Goal: Transaction & Acquisition: Purchase product/service

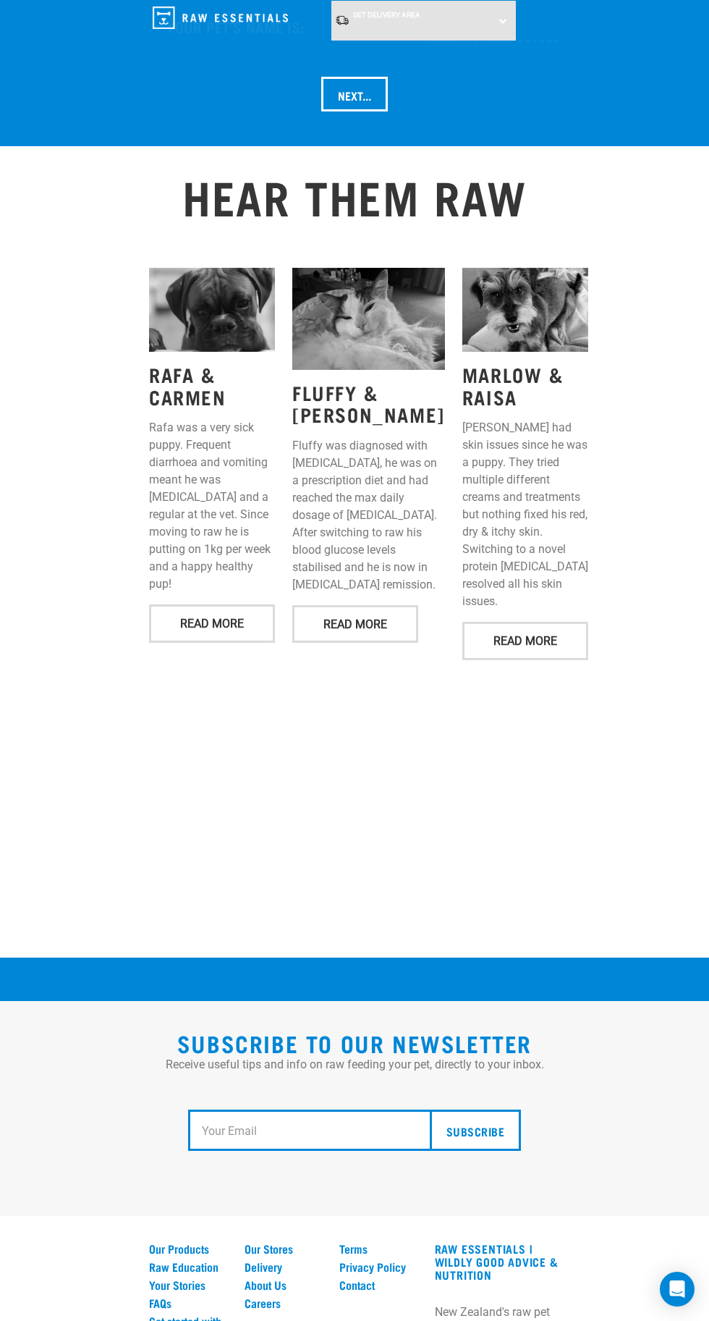
scroll to position [1992, 0]
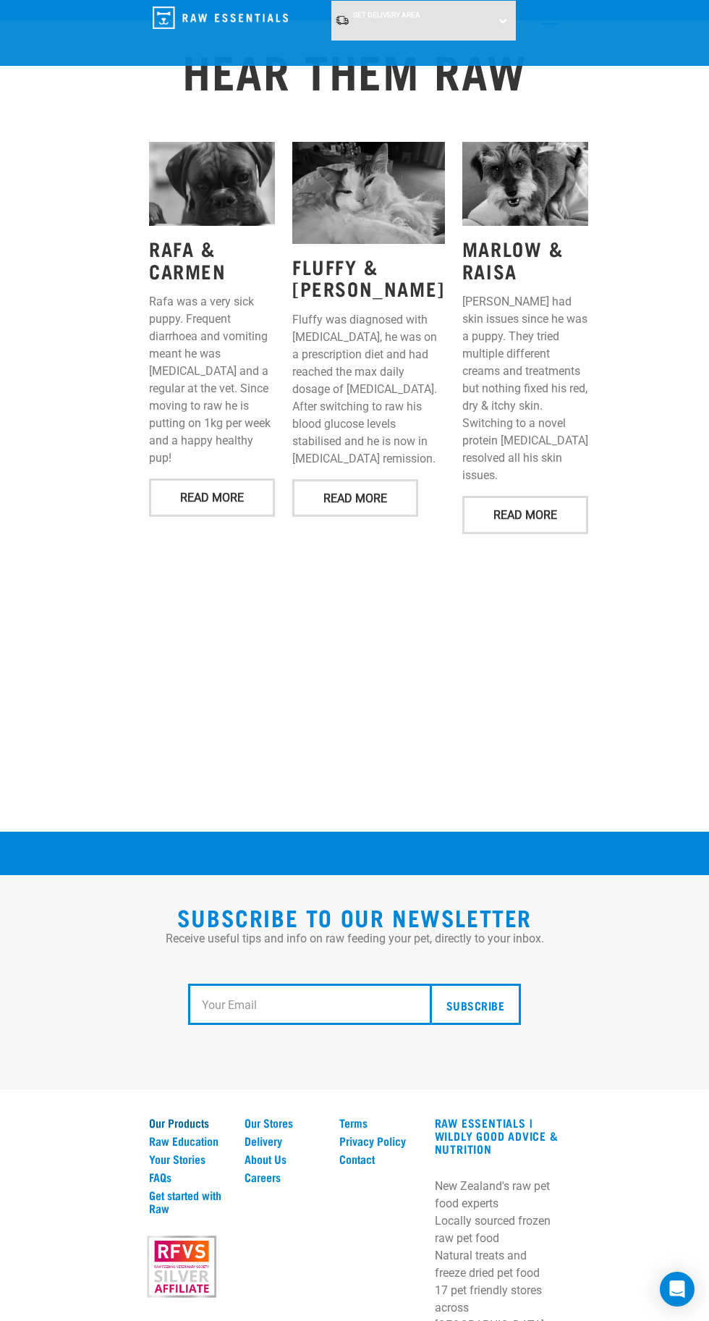
click at [200, 1116] on link "Our Products" at bounding box center [188, 1122] width 78 height 13
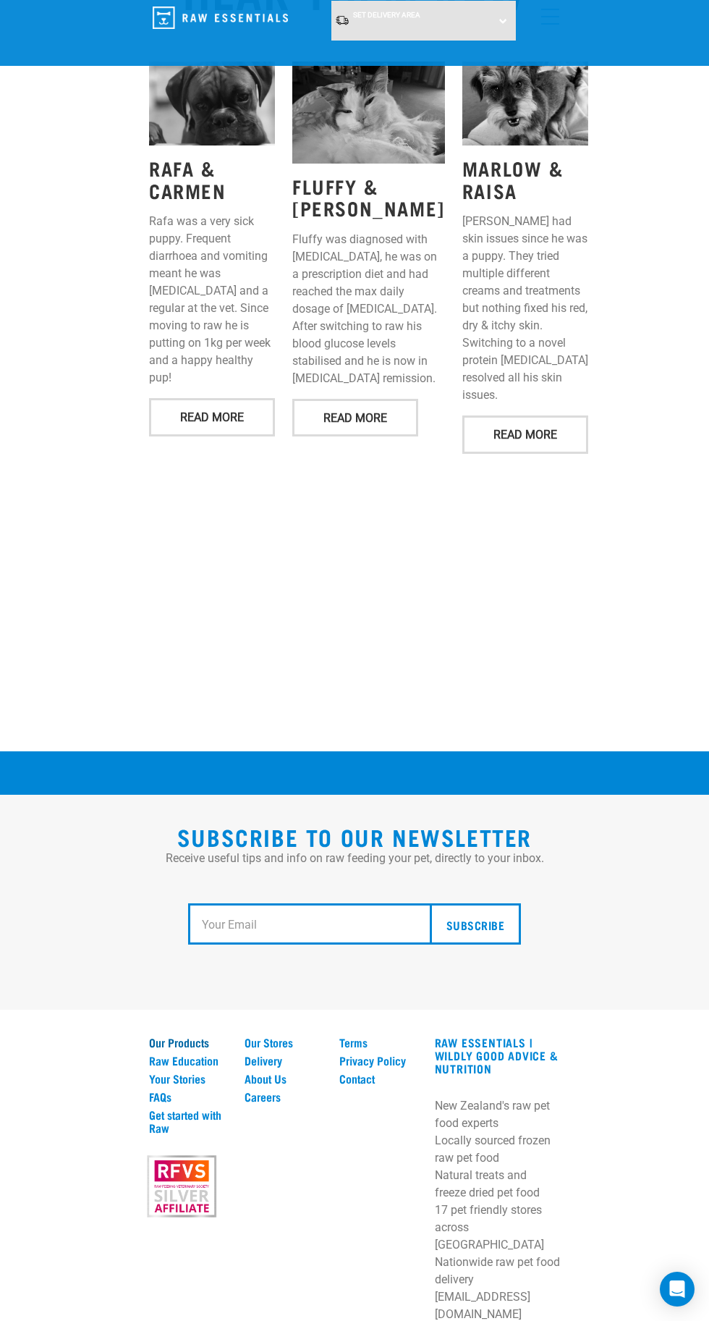
scroll to position [2083, 0]
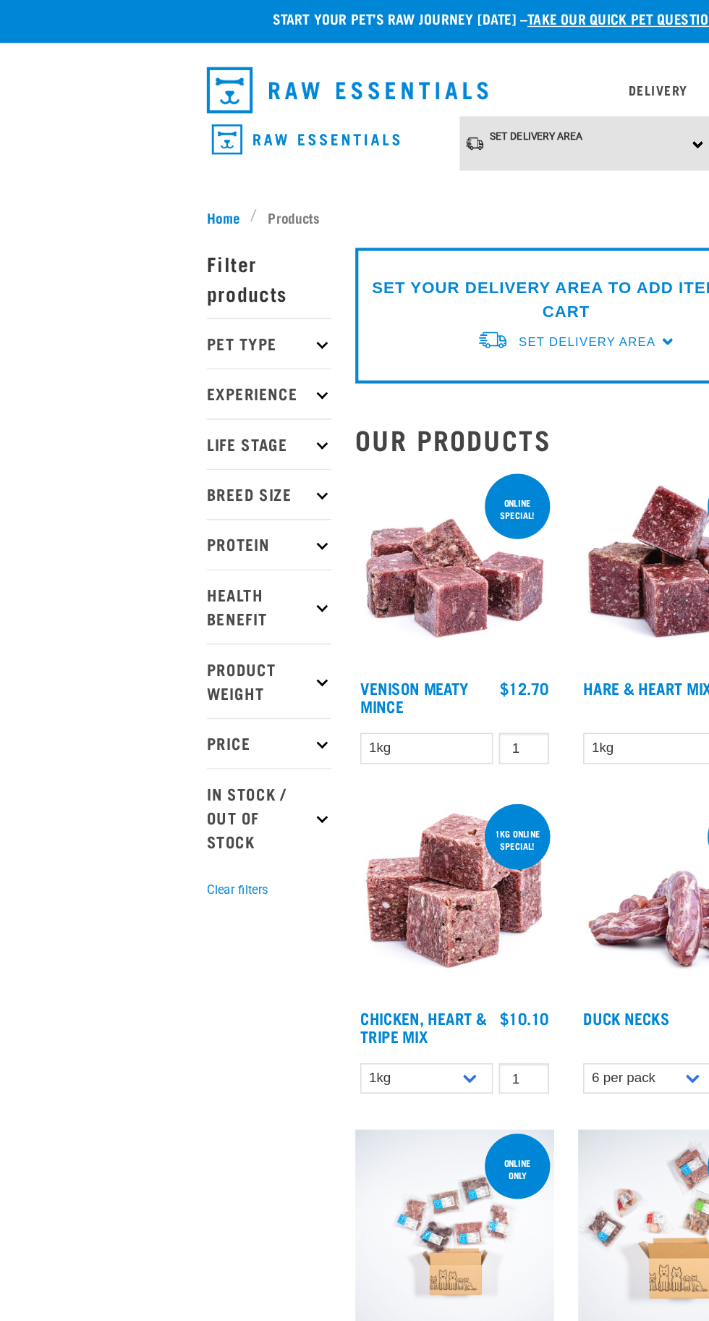
click at [218, 247] on p "Pet Type" at bounding box center [194, 252] width 90 height 36
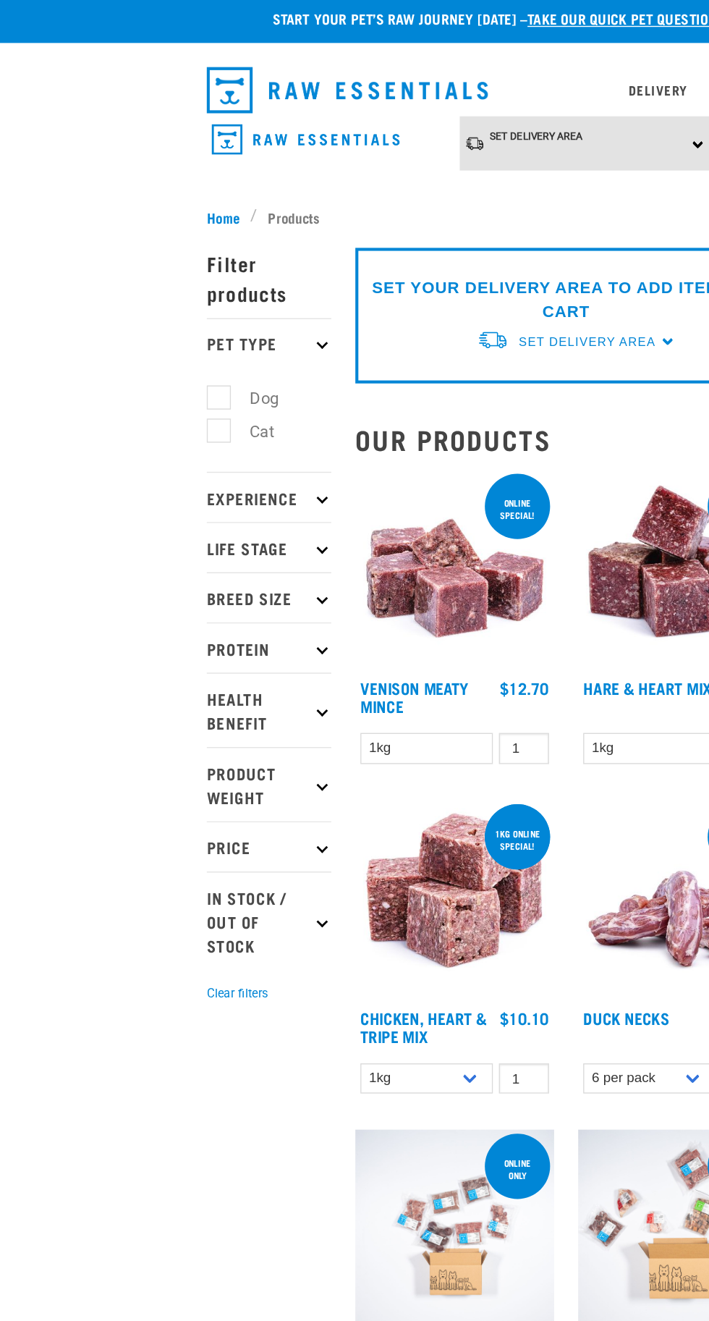
click at [166, 292] on label "Dog" at bounding box center [182, 292] width 50 height 18
click at [158, 292] on input "Dog" at bounding box center [153, 289] width 9 height 9
checkbox input "true"
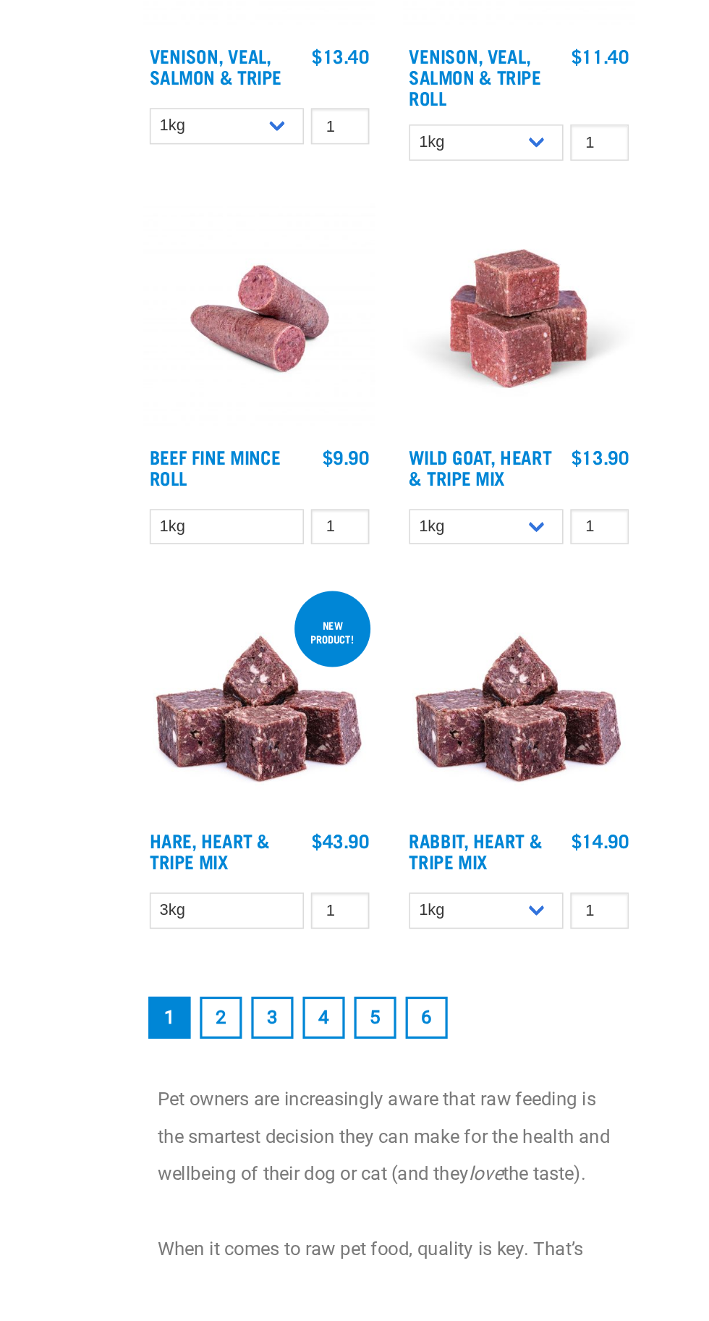
scroll to position [3159, 0]
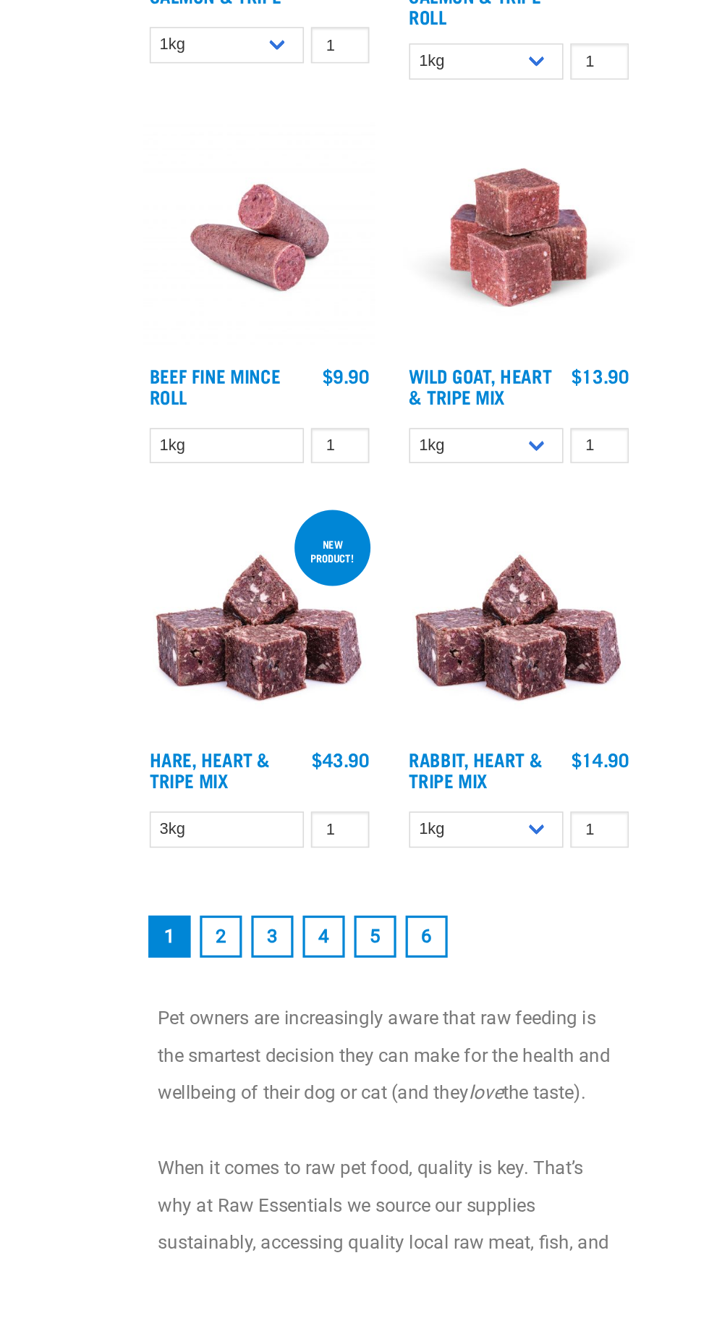
click at [306, 1126] on link "2" at bounding box center [304, 1119] width 26 height 26
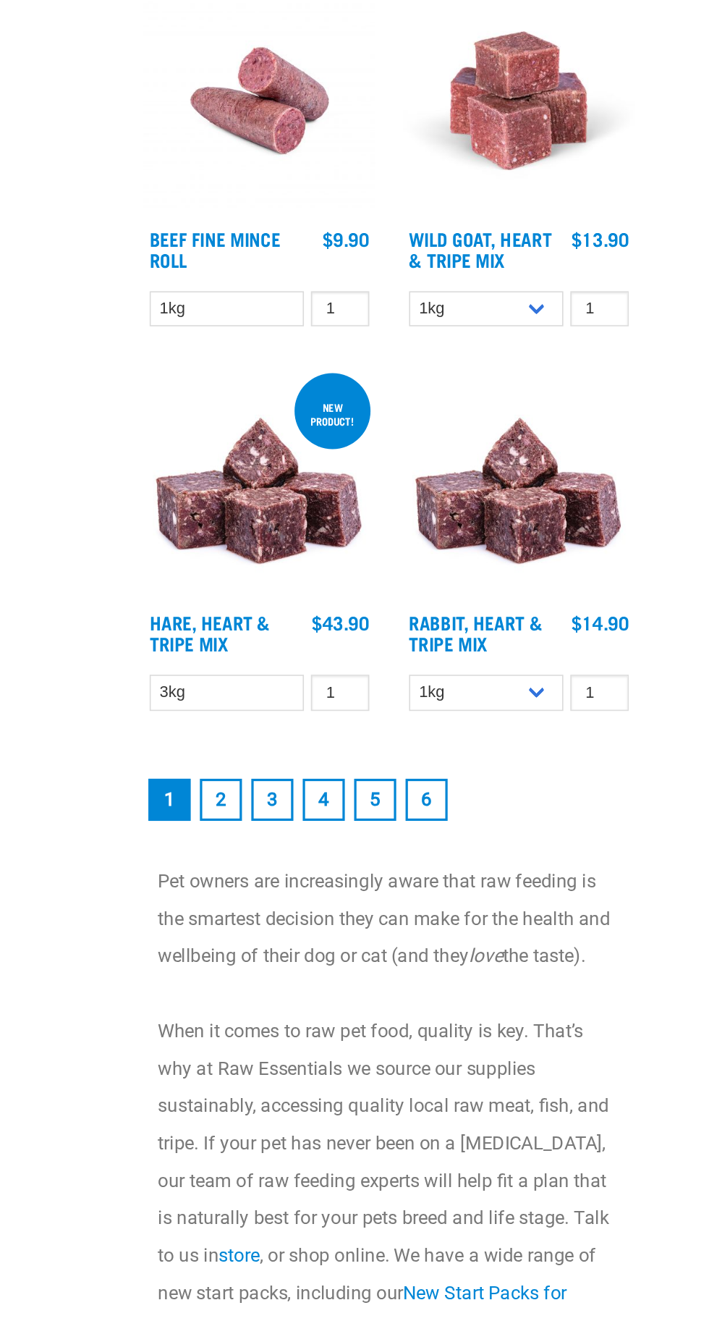
scroll to position [3292, 0]
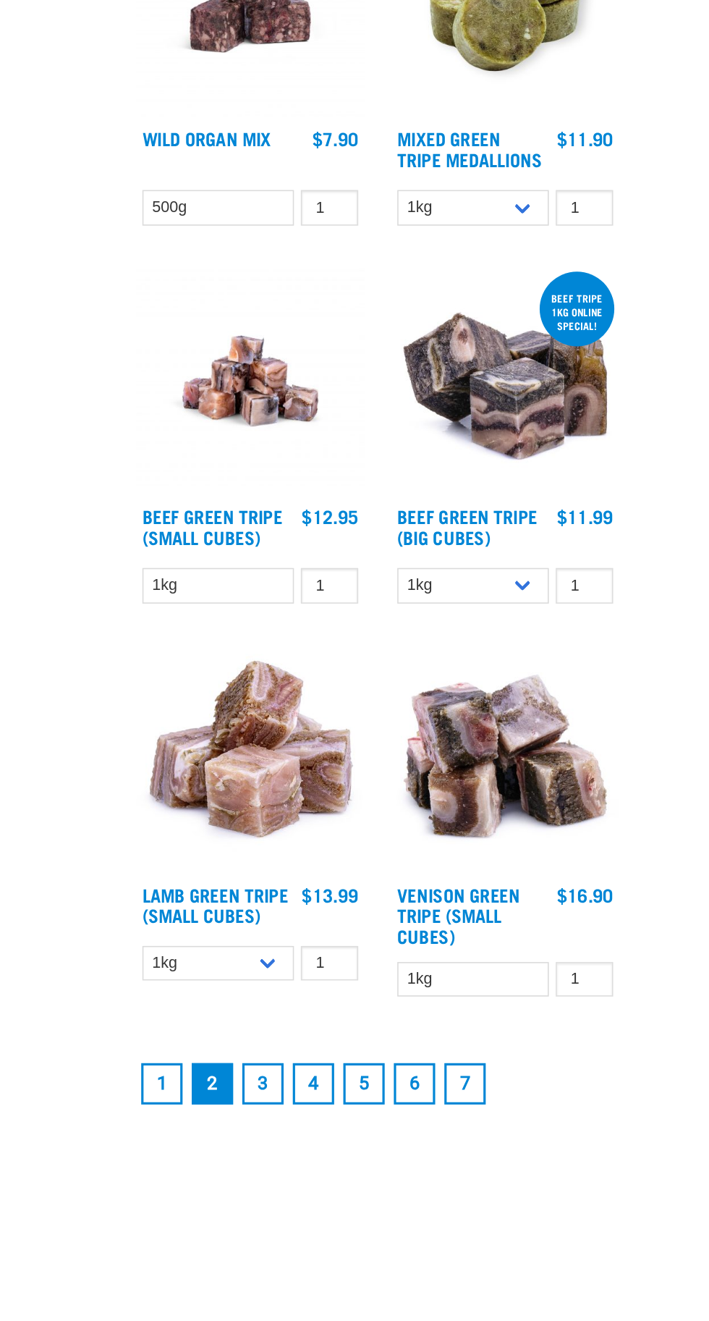
scroll to position [2885, 0]
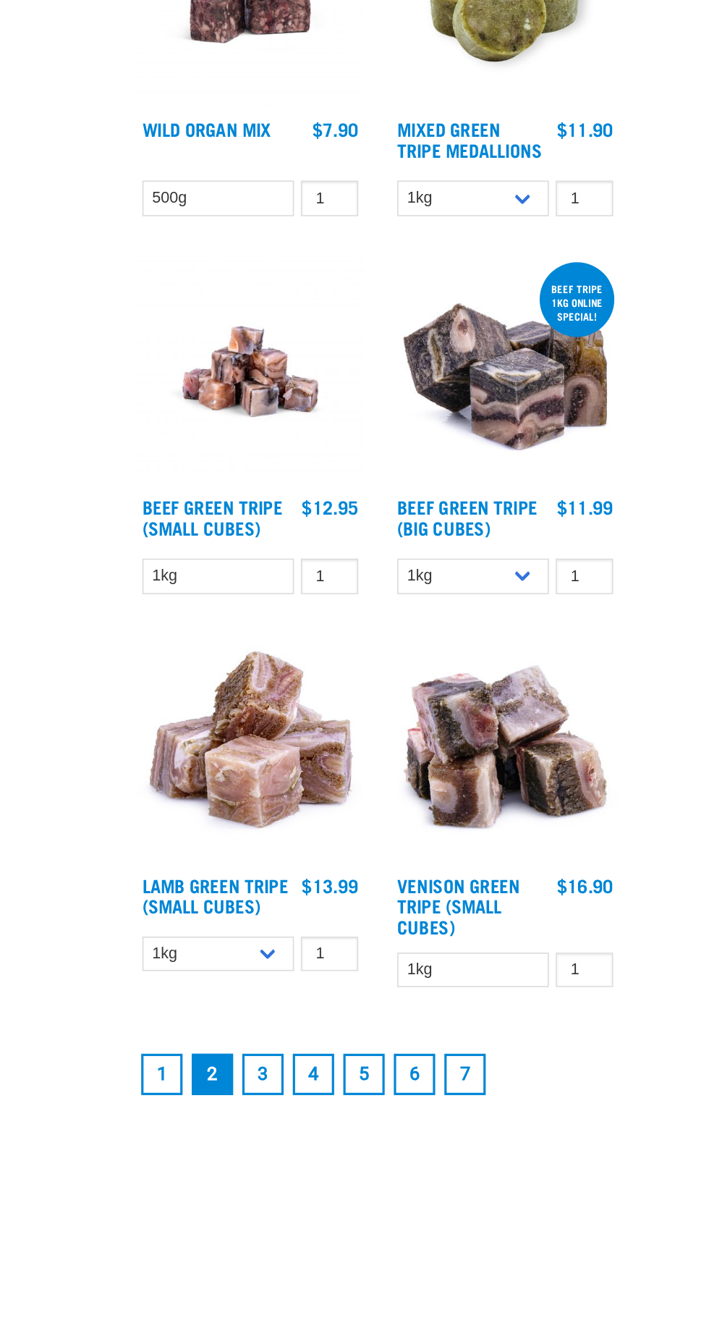
click at [336, 1199] on link "3" at bounding box center [336, 1201] width 26 height 26
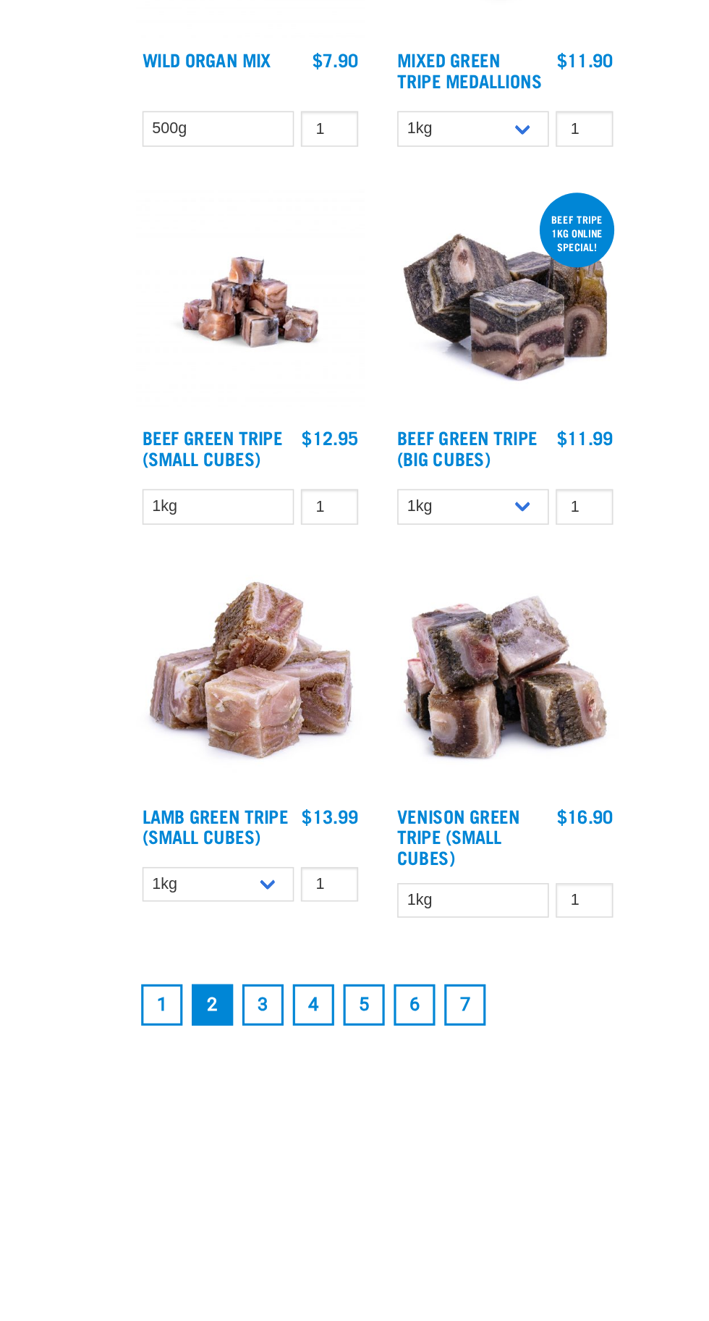
scroll to position [3019, 0]
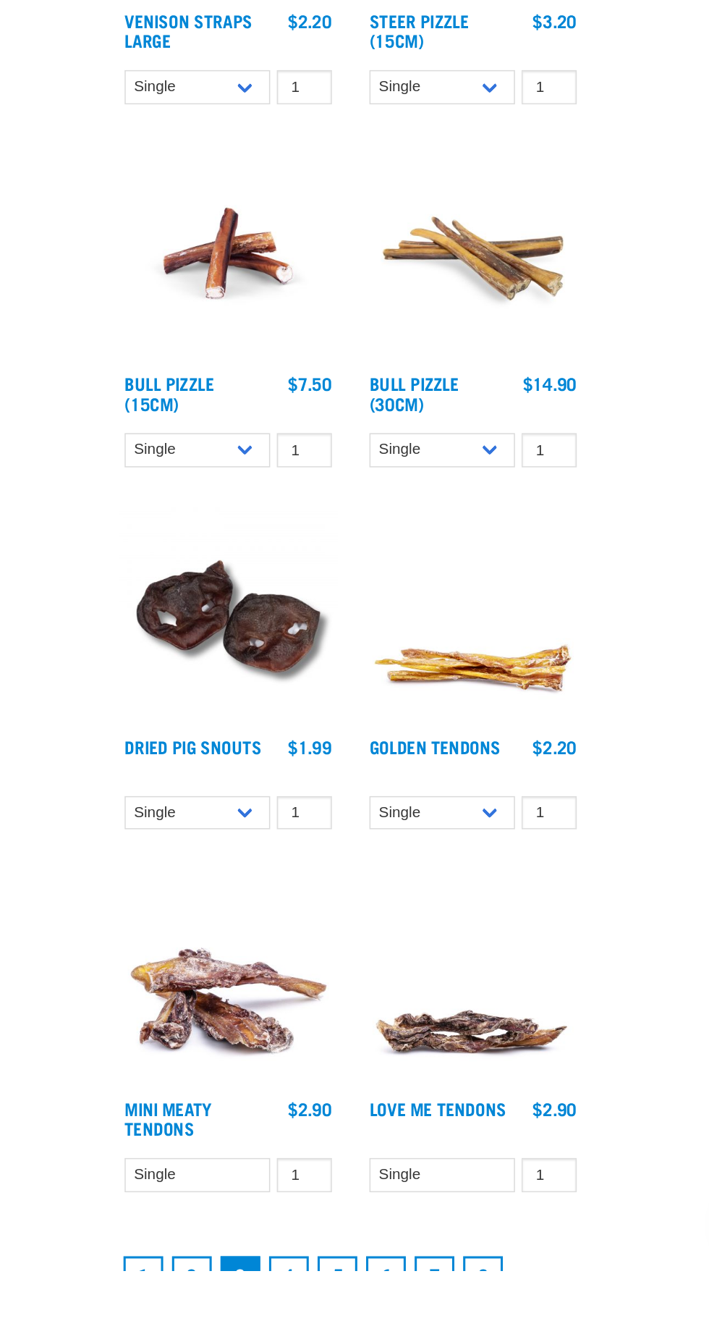
scroll to position [3174, 0]
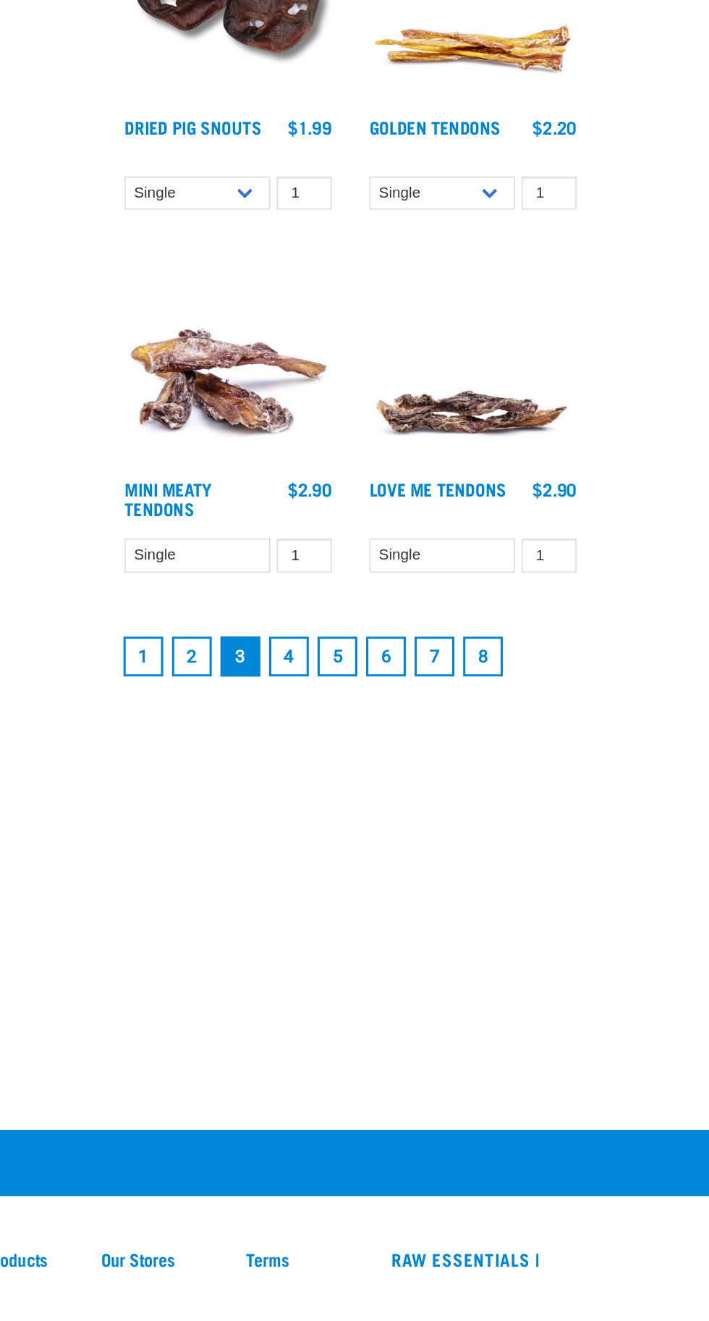
click at [368, 915] on link "4" at bounding box center [368, 918] width 26 height 26
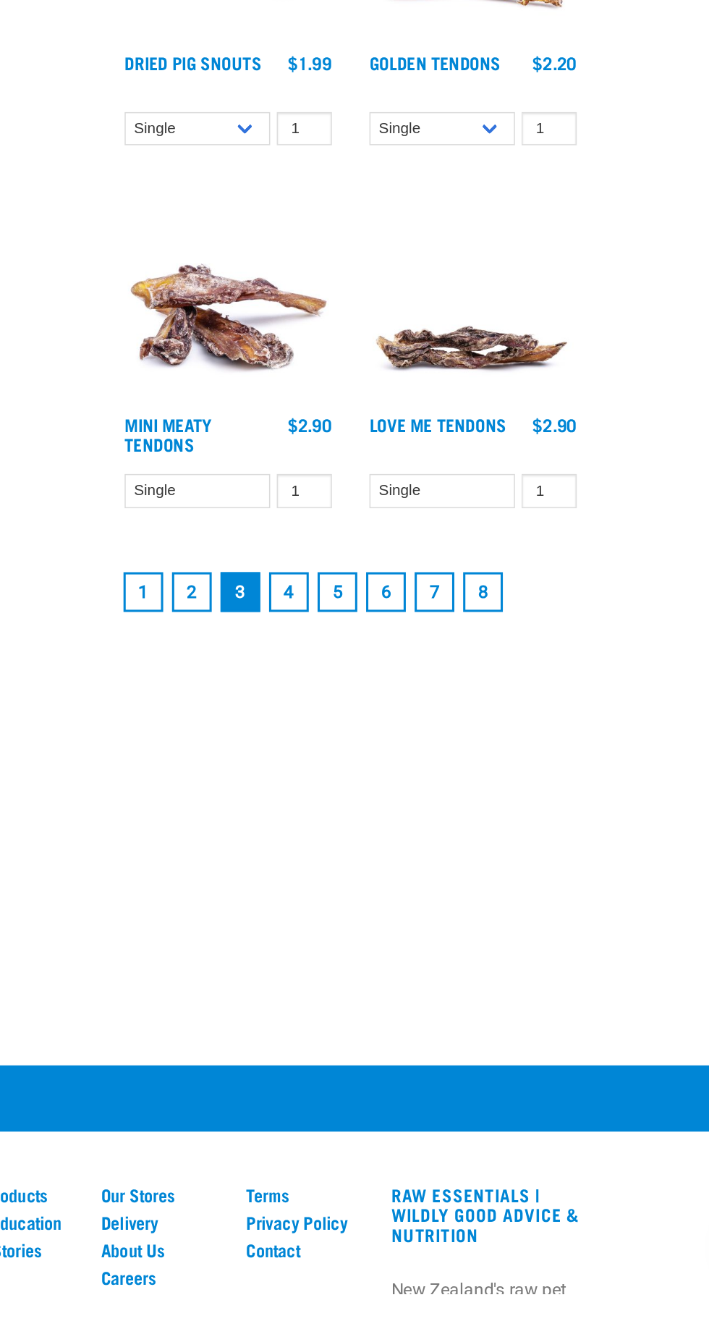
scroll to position [3303, 0]
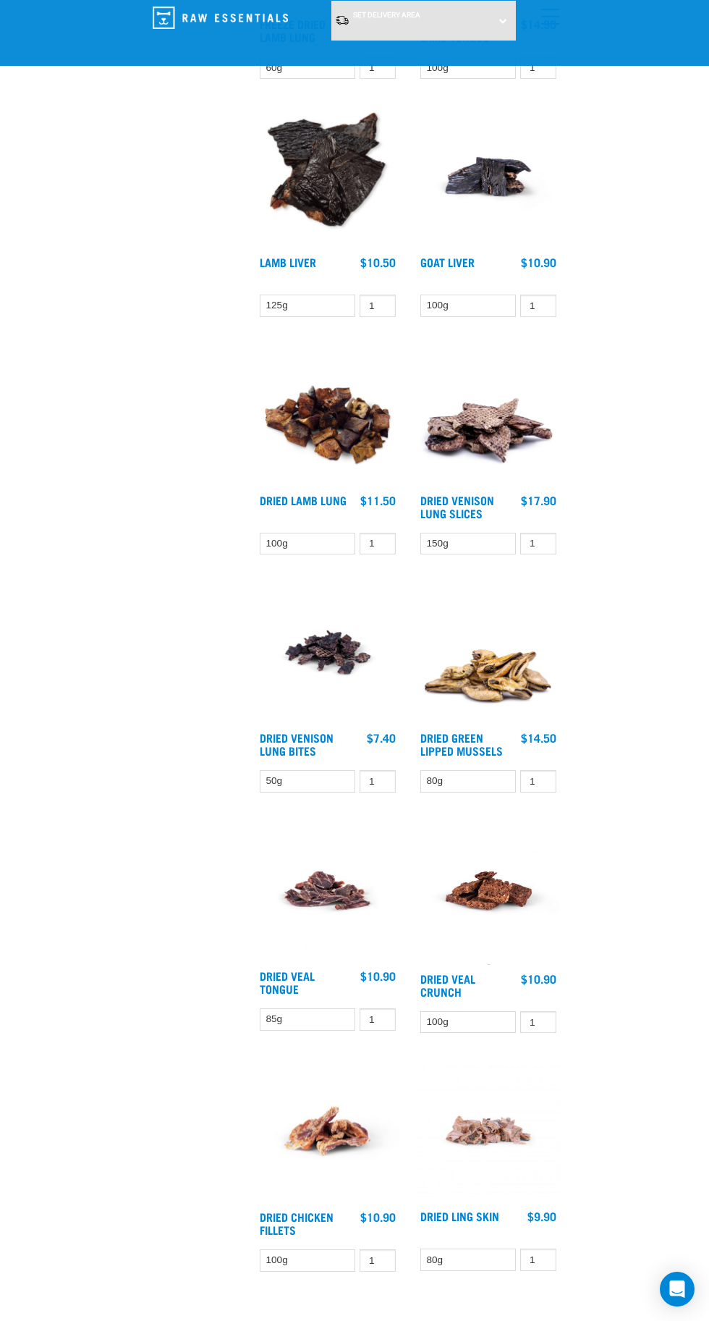
scroll to position [3186, 0]
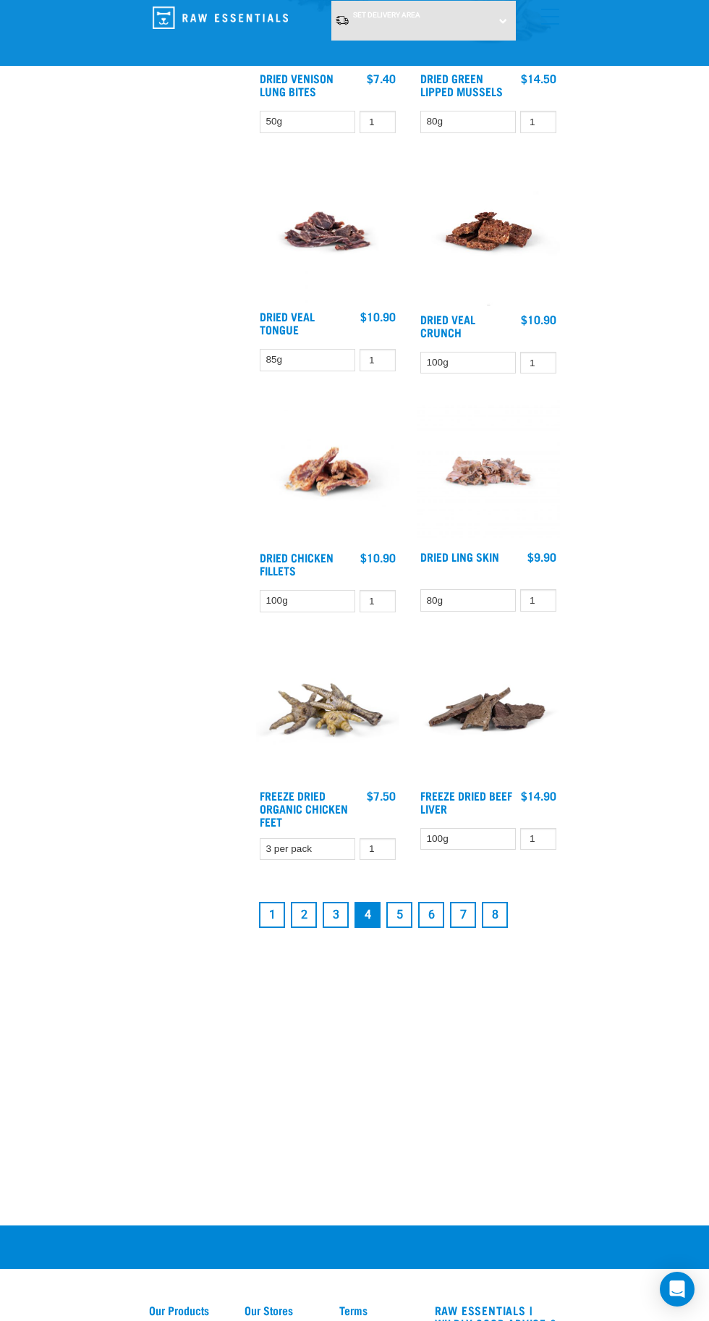
click at [307, 908] on link "2" at bounding box center [304, 915] width 26 height 26
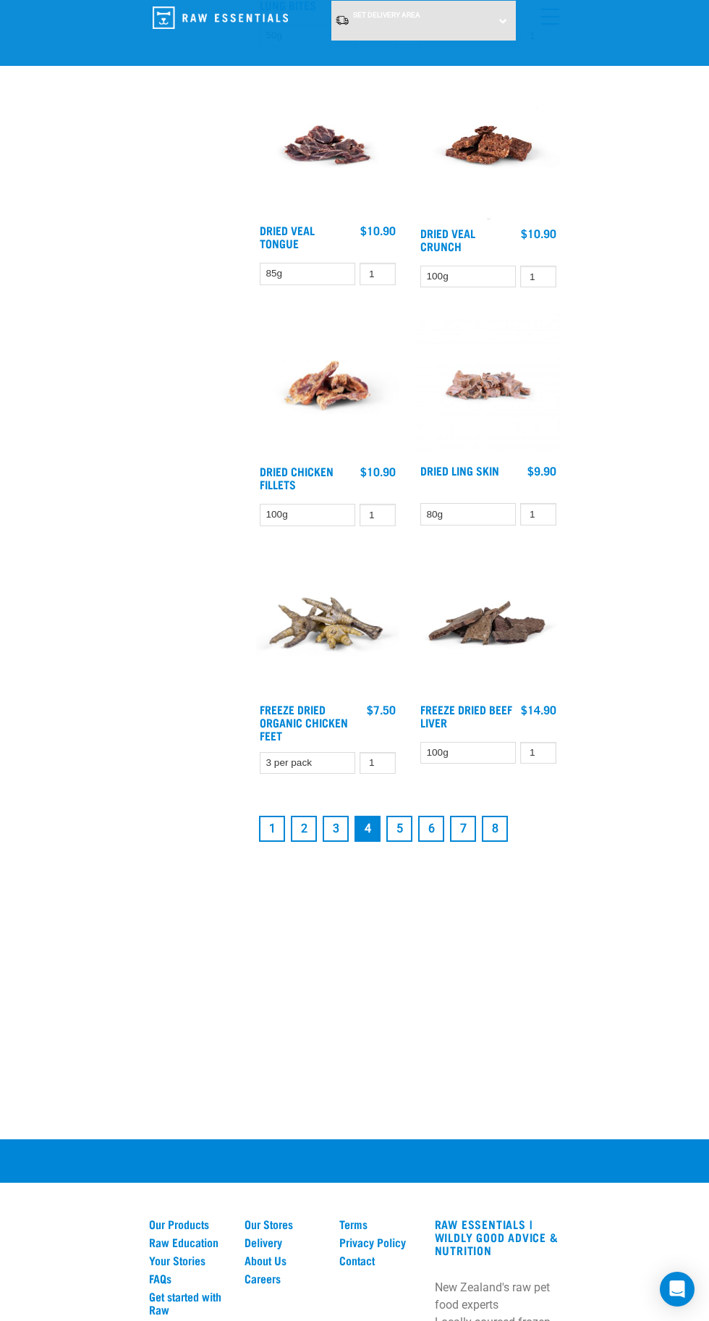
scroll to position [3283, 0]
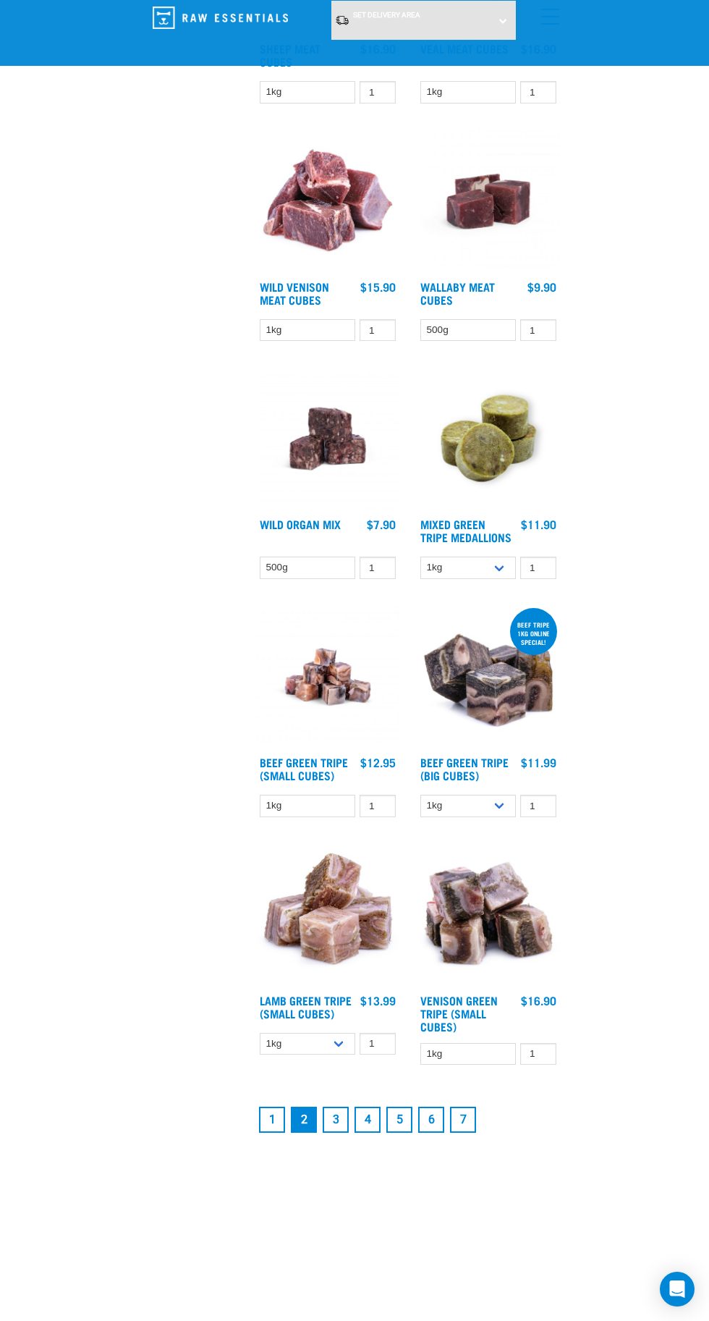
scroll to position [2971, 0]
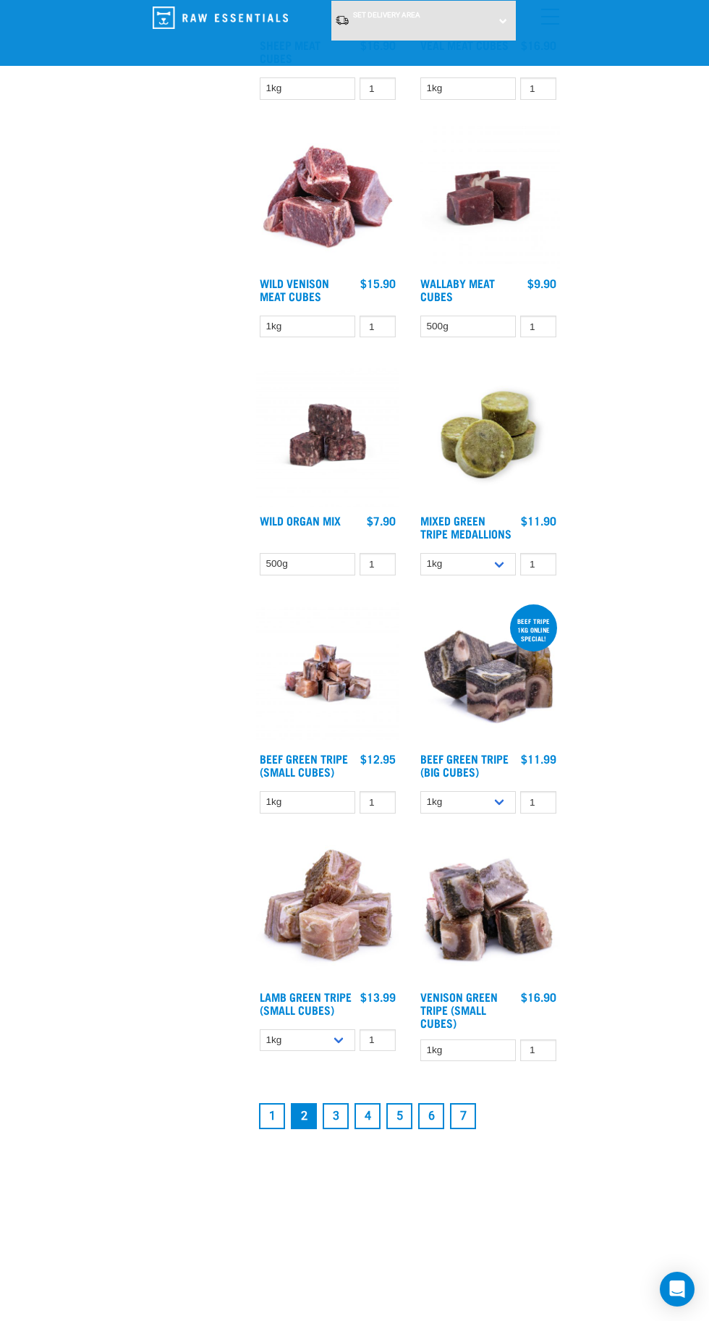
click at [272, 1113] on link "1" at bounding box center [272, 1116] width 26 height 26
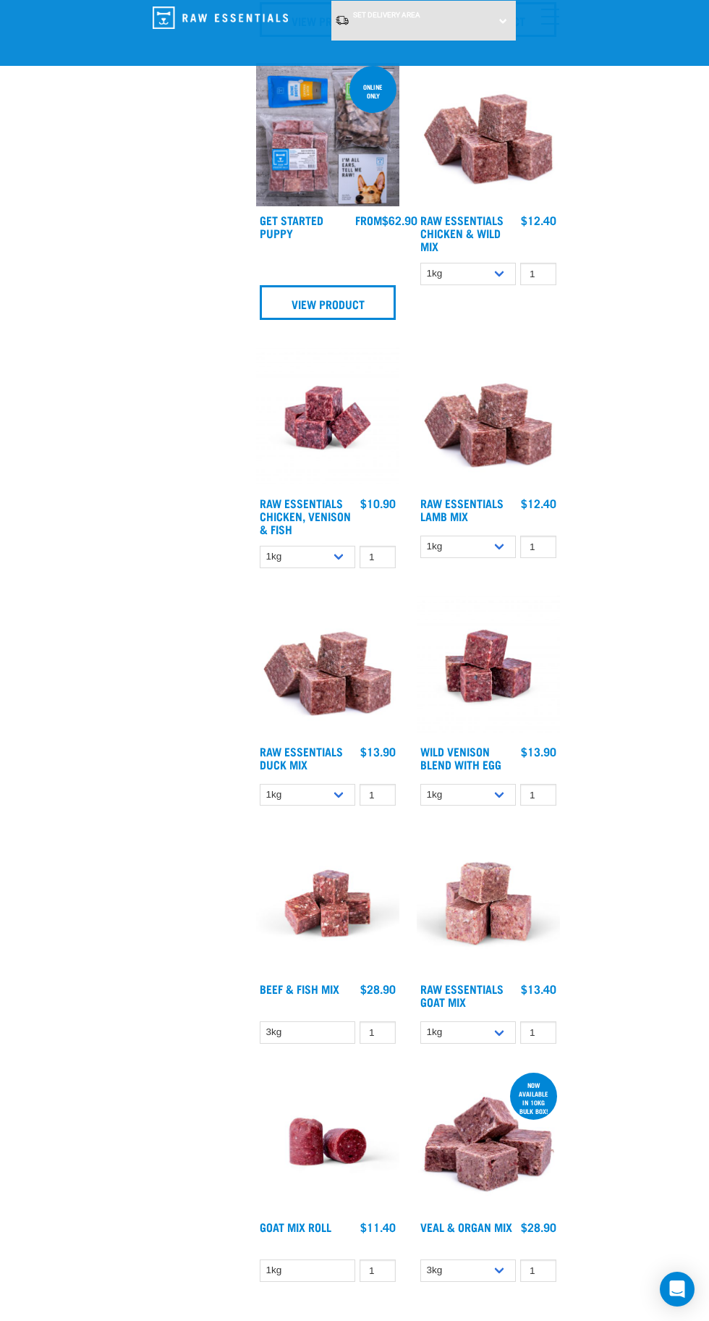
scroll to position [1272, 0]
